Goal: Information Seeking & Learning: Learn about a topic

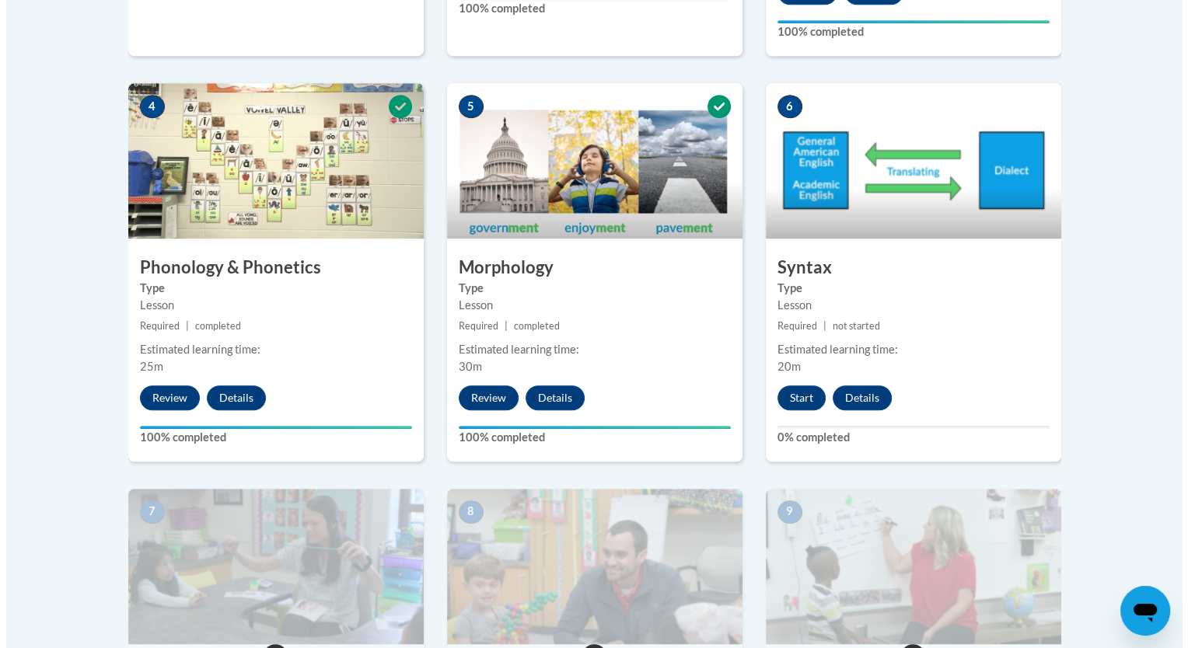
scroll to position [891, 0]
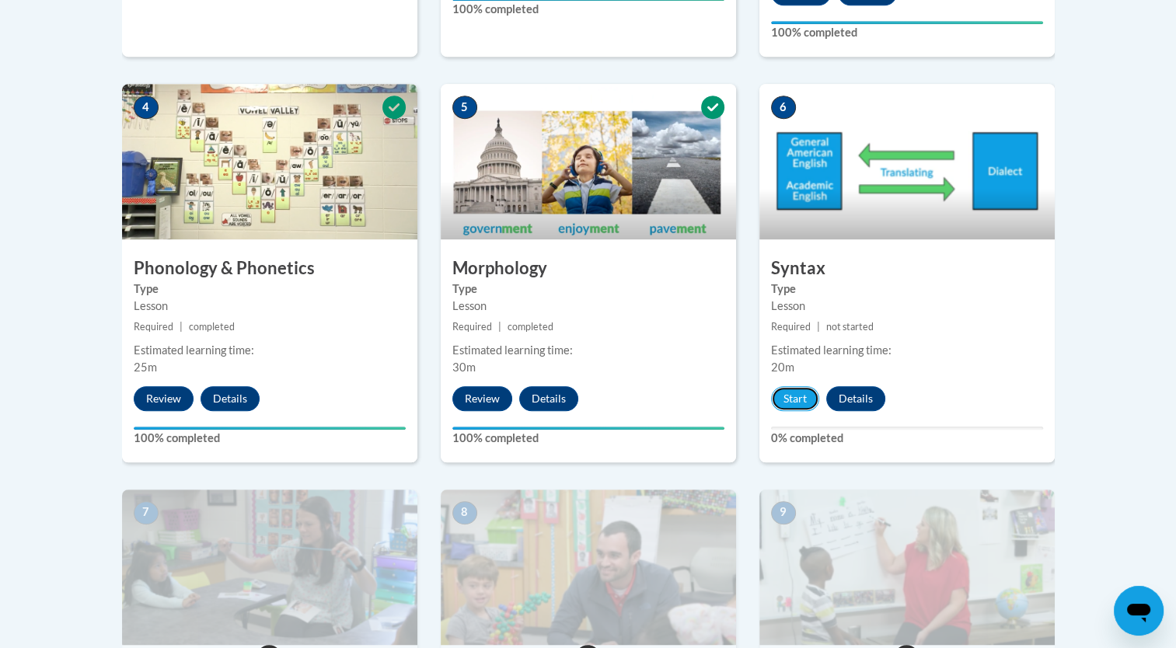
click at [789, 402] on button "Start" at bounding box center [795, 398] width 48 height 25
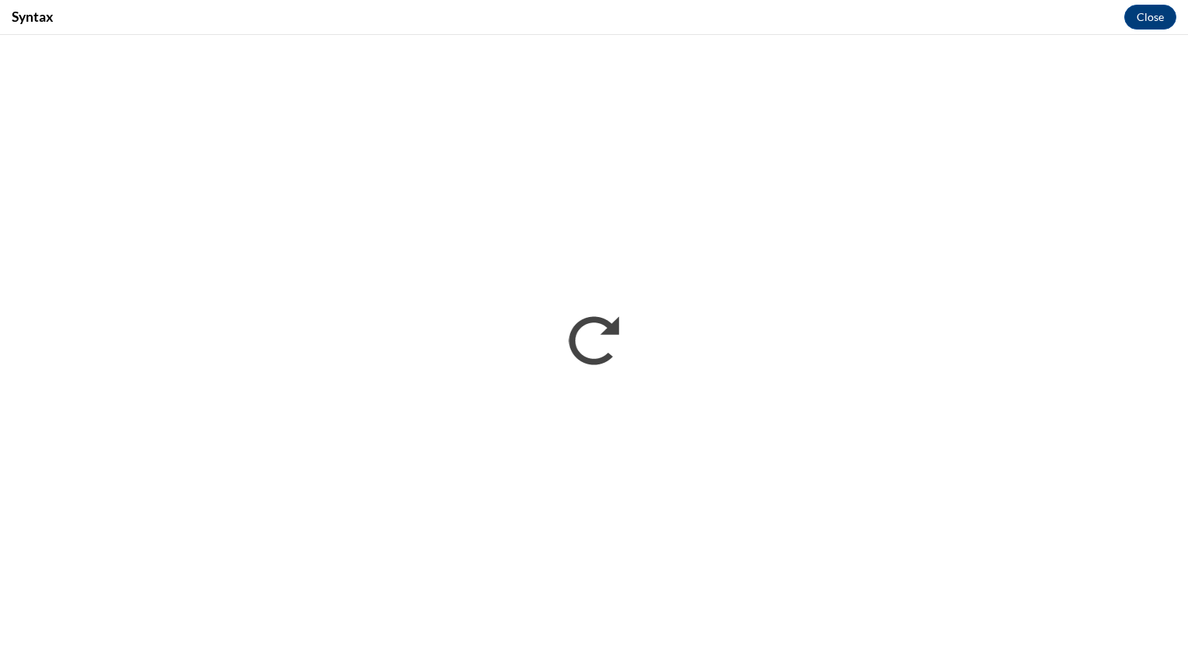
scroll to position [0, 0]
